Goal: Transaction & Acquisition: Download file/media

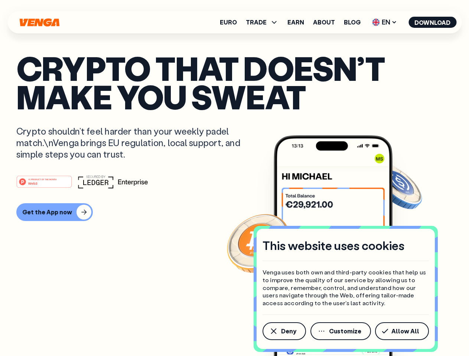
click at [234, 178] on div "#1 PRODUCT OF THE MONTH Web3" at bounding box center [234, 181] width 436 height 13
click at [284, 331] on span "Deny" at bounding box center [288, 331] width 15 height 6
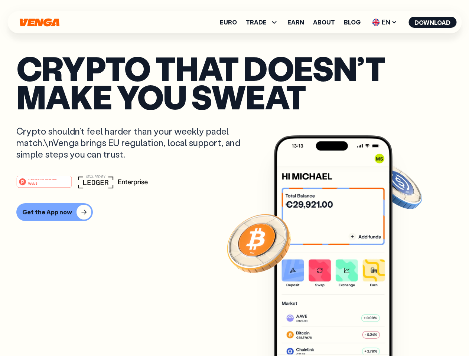
click at [341, 331] on img at bounding box center [332, 259] width 119 height 249
click at [403, 331] on article "Crypto that doesn’t make you sweat Crypto shouldn’t feel harder than your weekl…" at bounding box center [234, 193] width 436 height 278
click at [264, 22] on span "TRADE" at bounding box center [256, 22] width 21 height 6
click at [384, 22] on span "EN" at bounding box center [384, 22] width 30 height 12
click at [432, 22] on button "Download" at bounding box center [432, 22] width 48 height 11
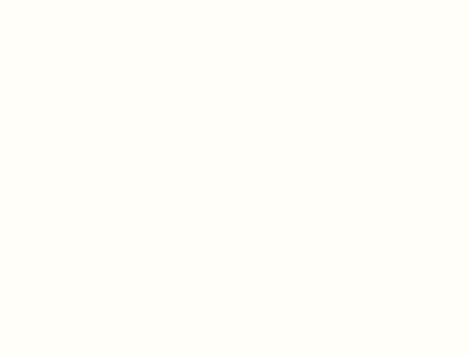
click at [234, 0] on html "This website uses cookies Venga uses both own and third-party cookies that help…" at bounding box center [234, 0] width 469 height 0
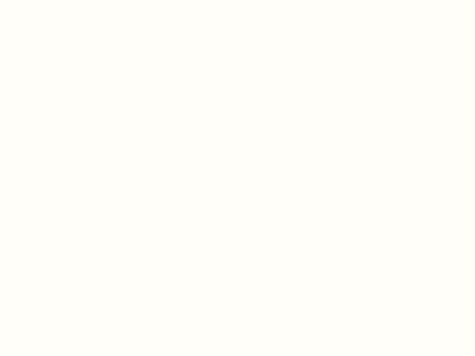
click at [53, 0] on html "This website uses cookies Venga uses both own and third-party cookies that help…" at bounding box center [237, 0] width 475 height 0
click at [45, 0] on html "This website uses cookies Venga uses both own and third-party cookies that help…" at bounding box center [237, 0] width 475 height 0
